Goal: Find specific page/section: Find specific page/section

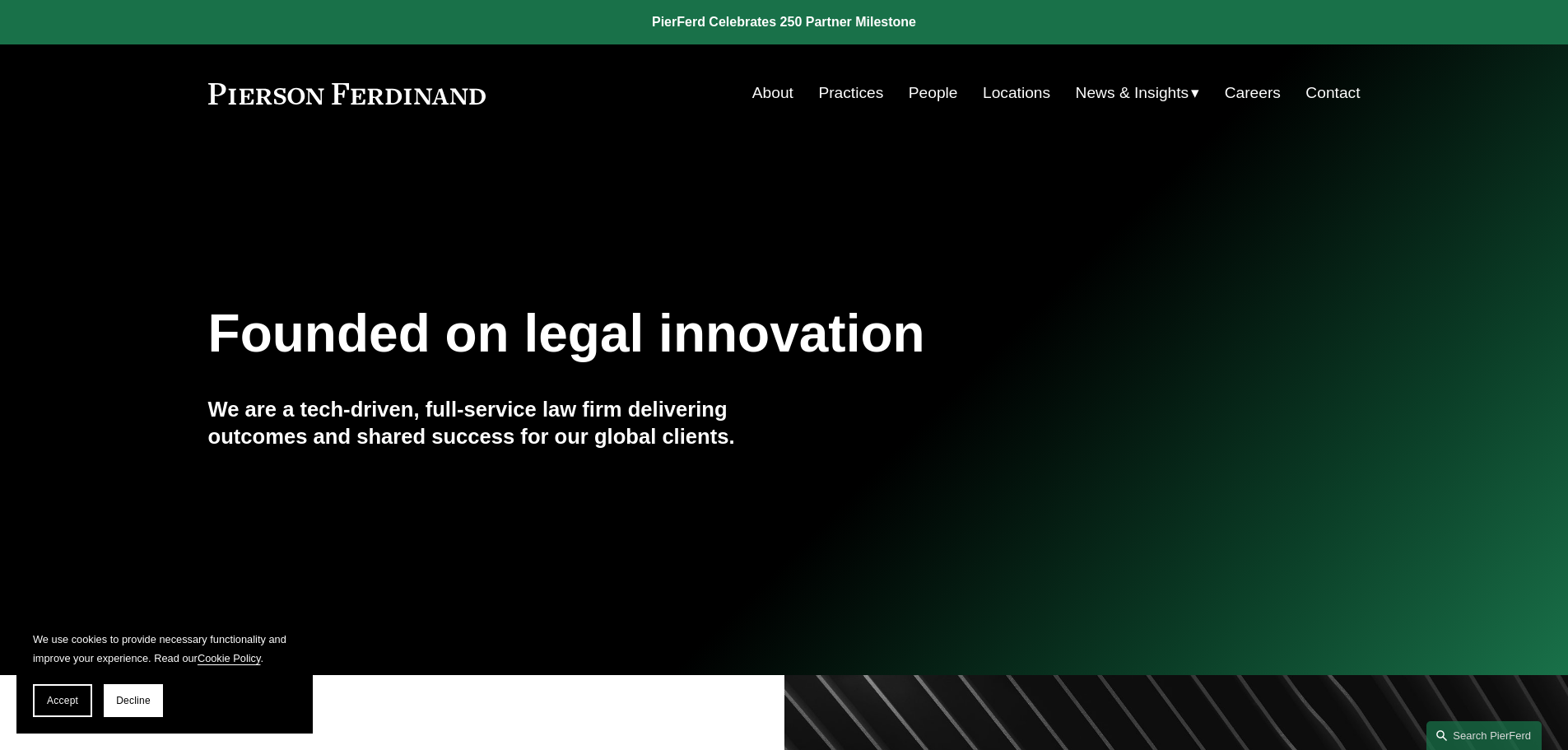
click at [967, 90] on nav "About Practices People Locations News & Insights News Insights Blogs Careers Co…" at bounding box center [1056, 93] width 608 height 31
click at [950, 90] on link "People" at bounding box center [933, 93] width 49 height 31
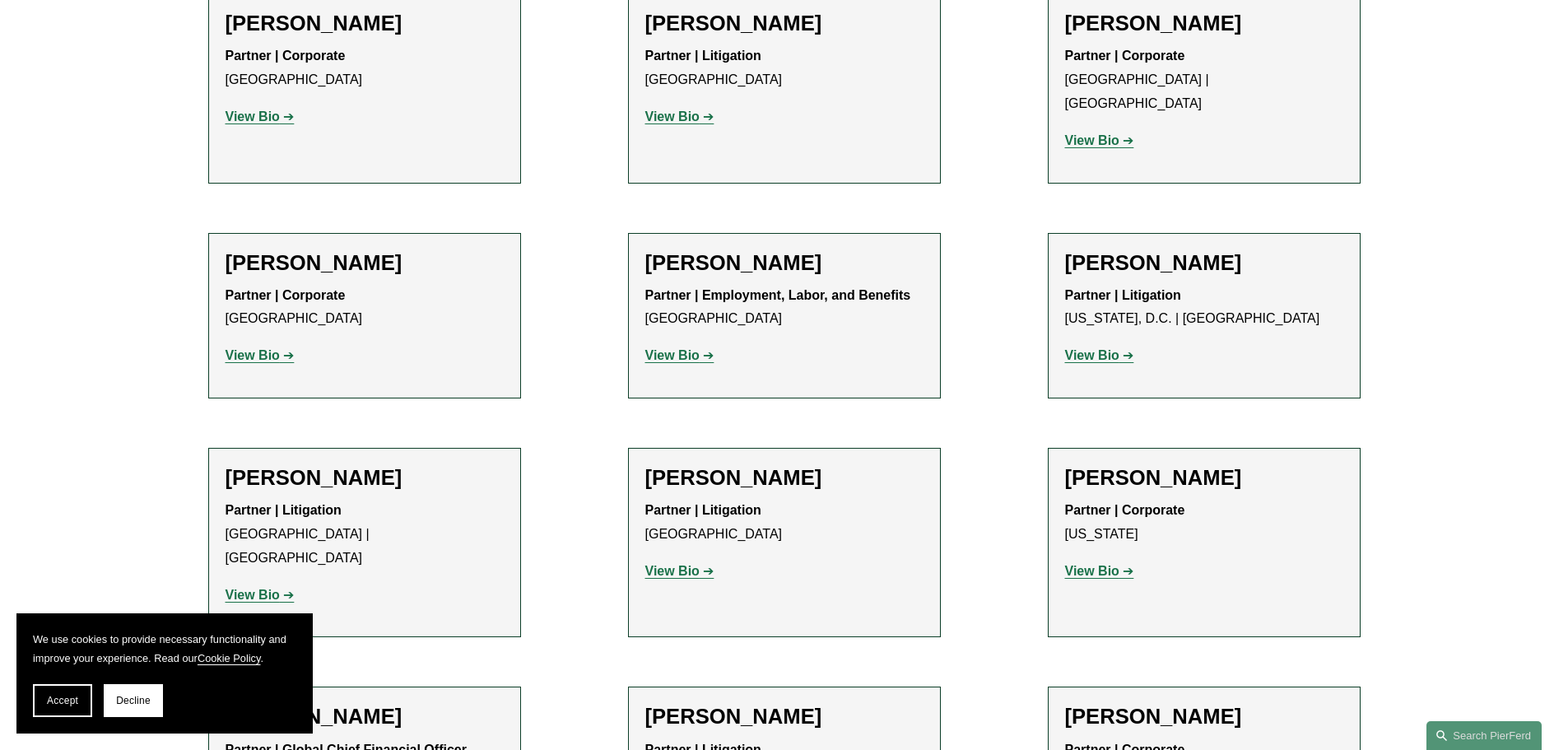
scroll to position [12580, 0]
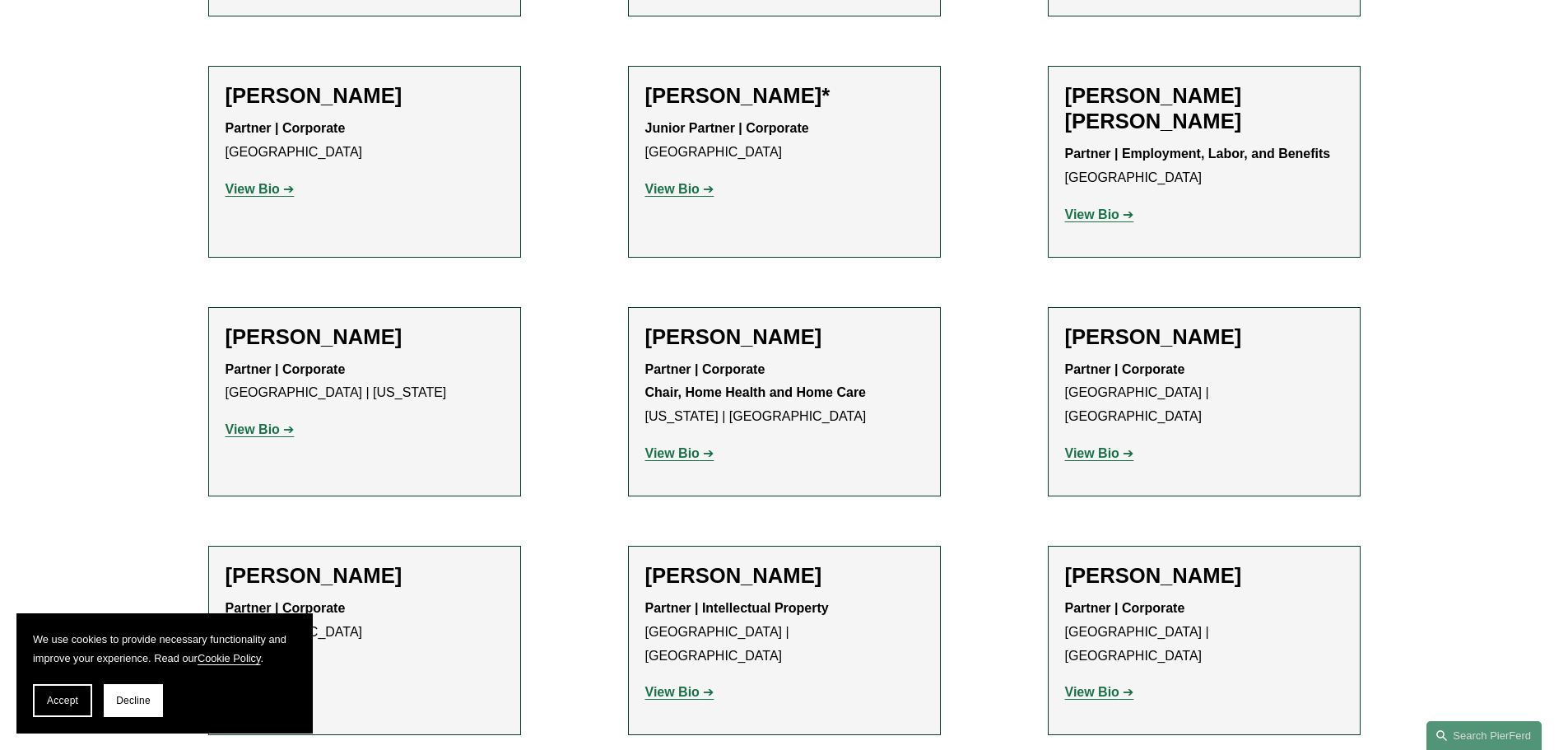
scroll to position [0, 0]
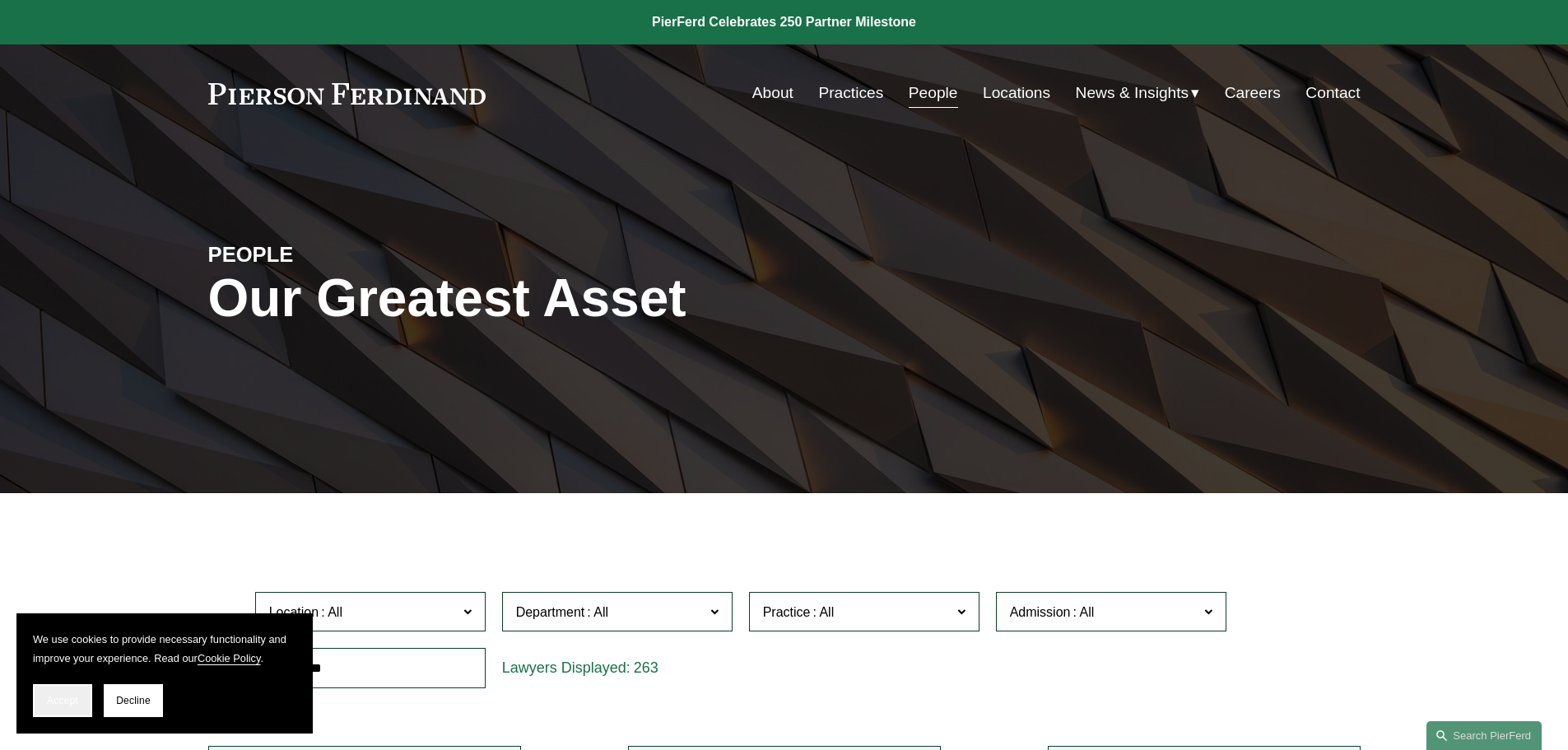
click at [62, 699] on span "Accept" at bounding box center [62, 700] width 31 height 11
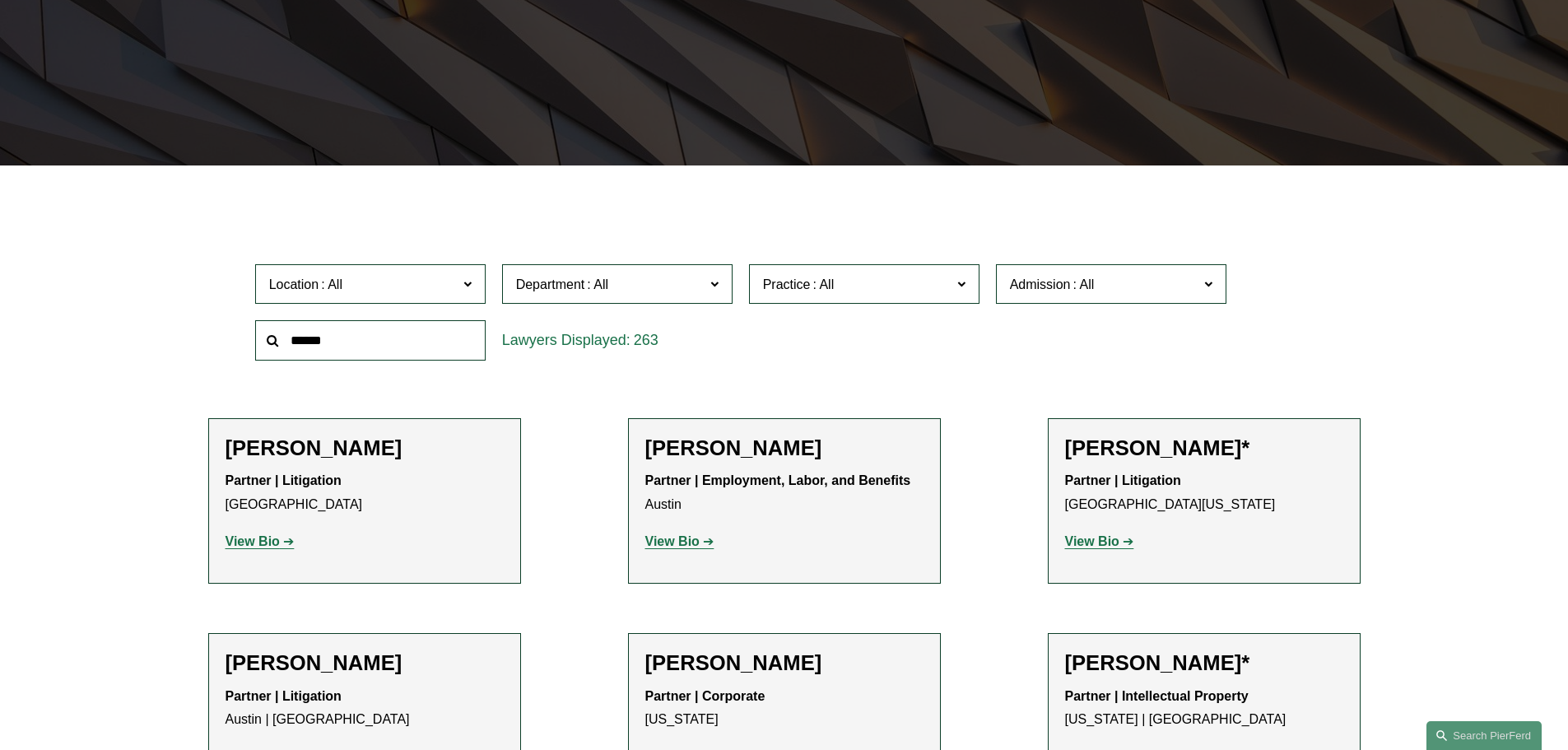
scroll to position [329, 0]
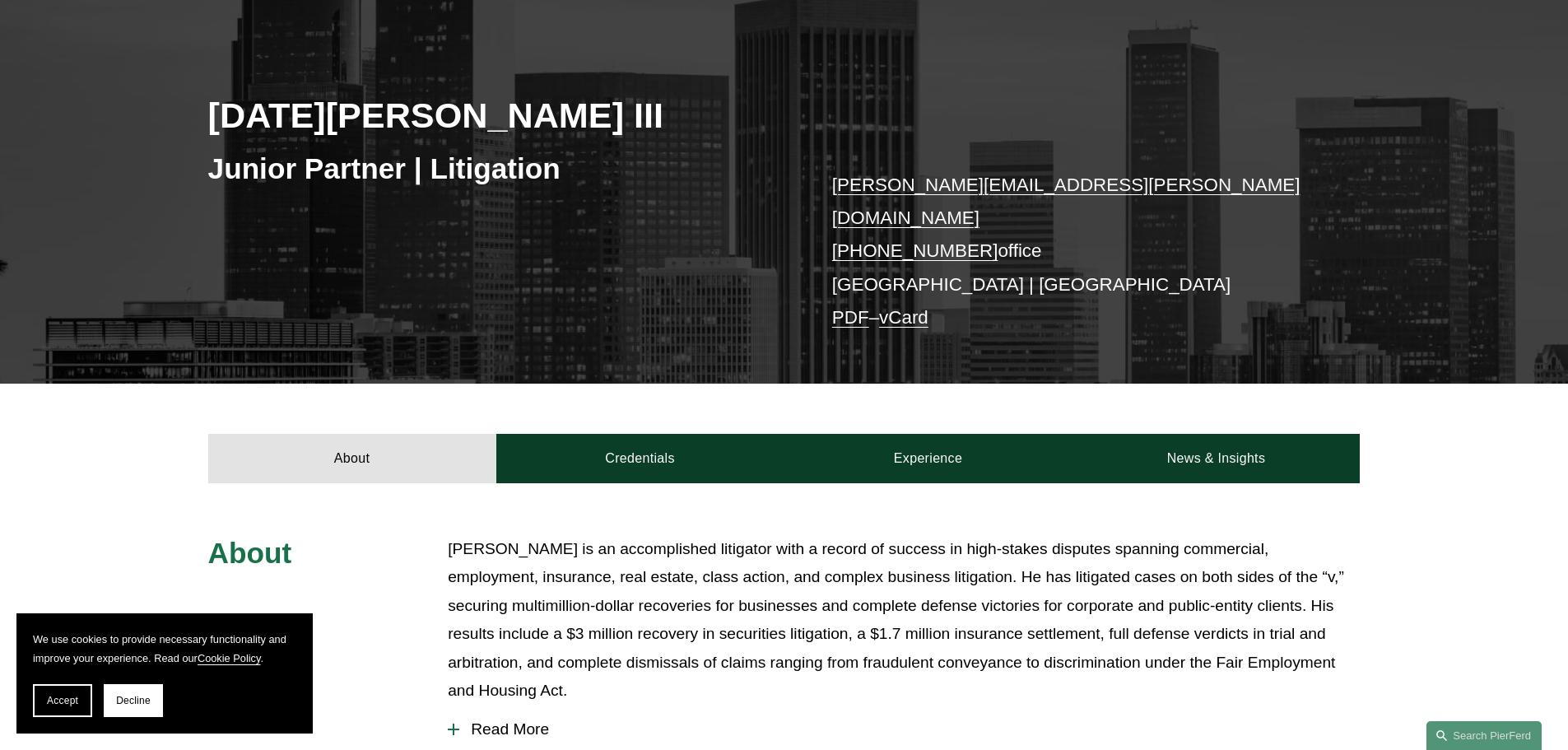
scroll to position [165, 0]
